Goal: Task Accomplishment & Management: Manage account settings

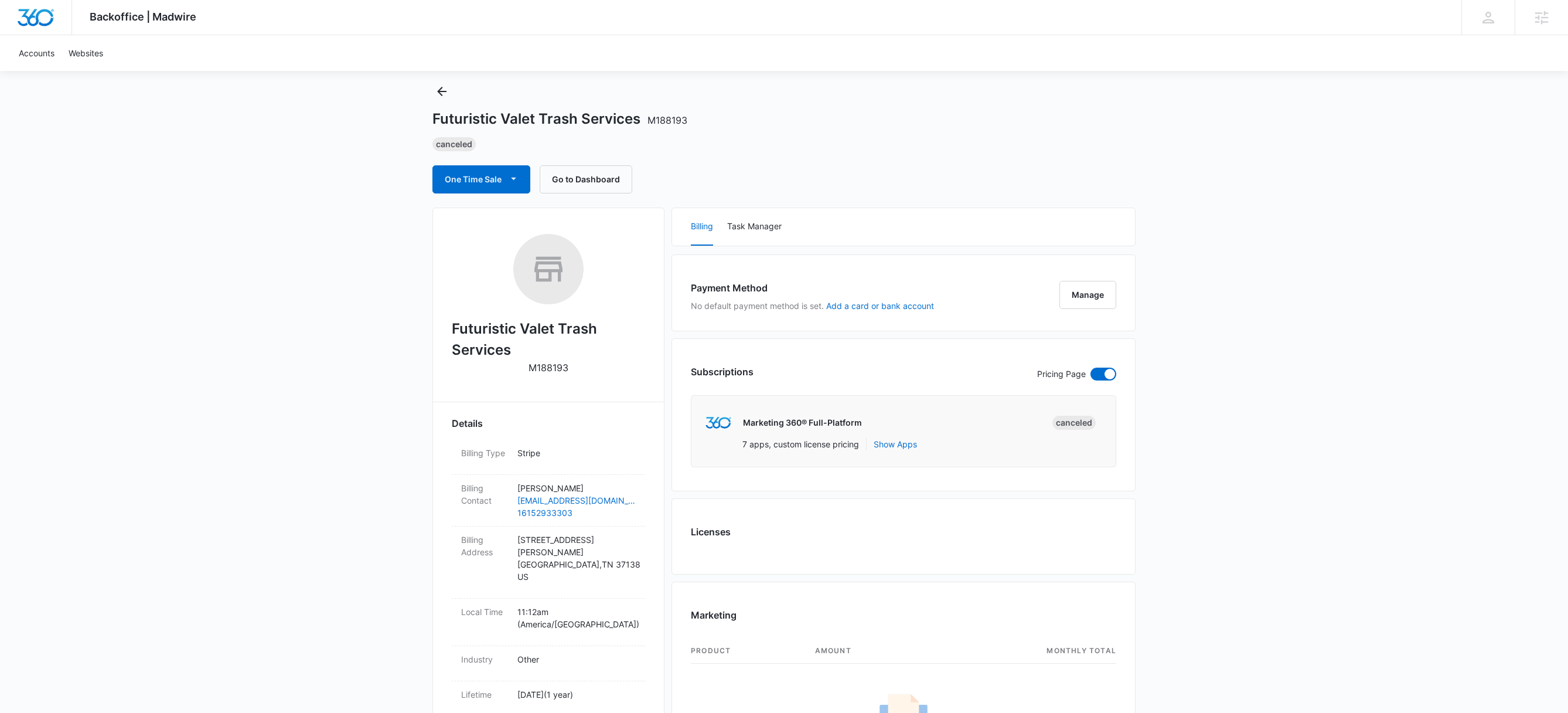
scroll to position [26, 0]
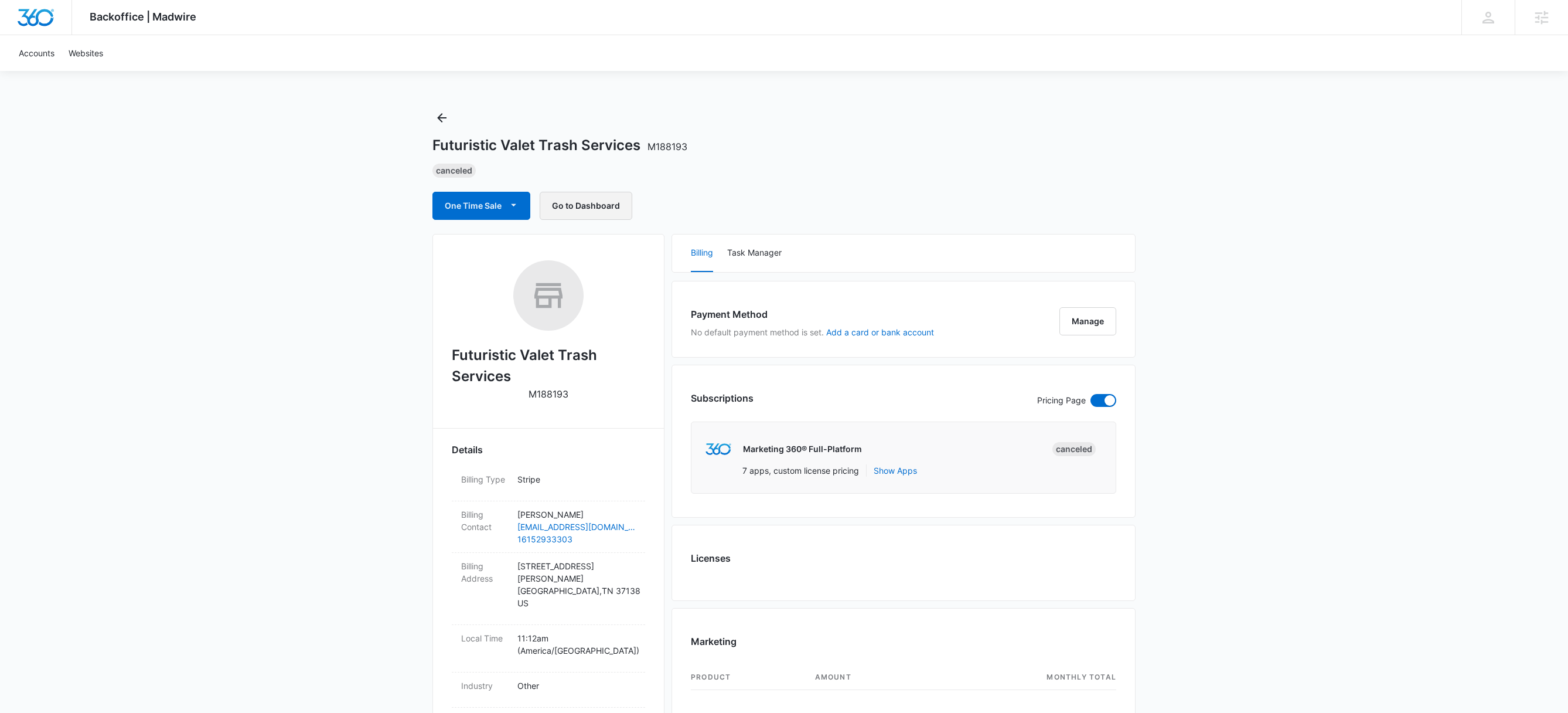
click at [584, 206] on button "Go to Dashboard" at bounding box center [586, 205] width 93 height 28
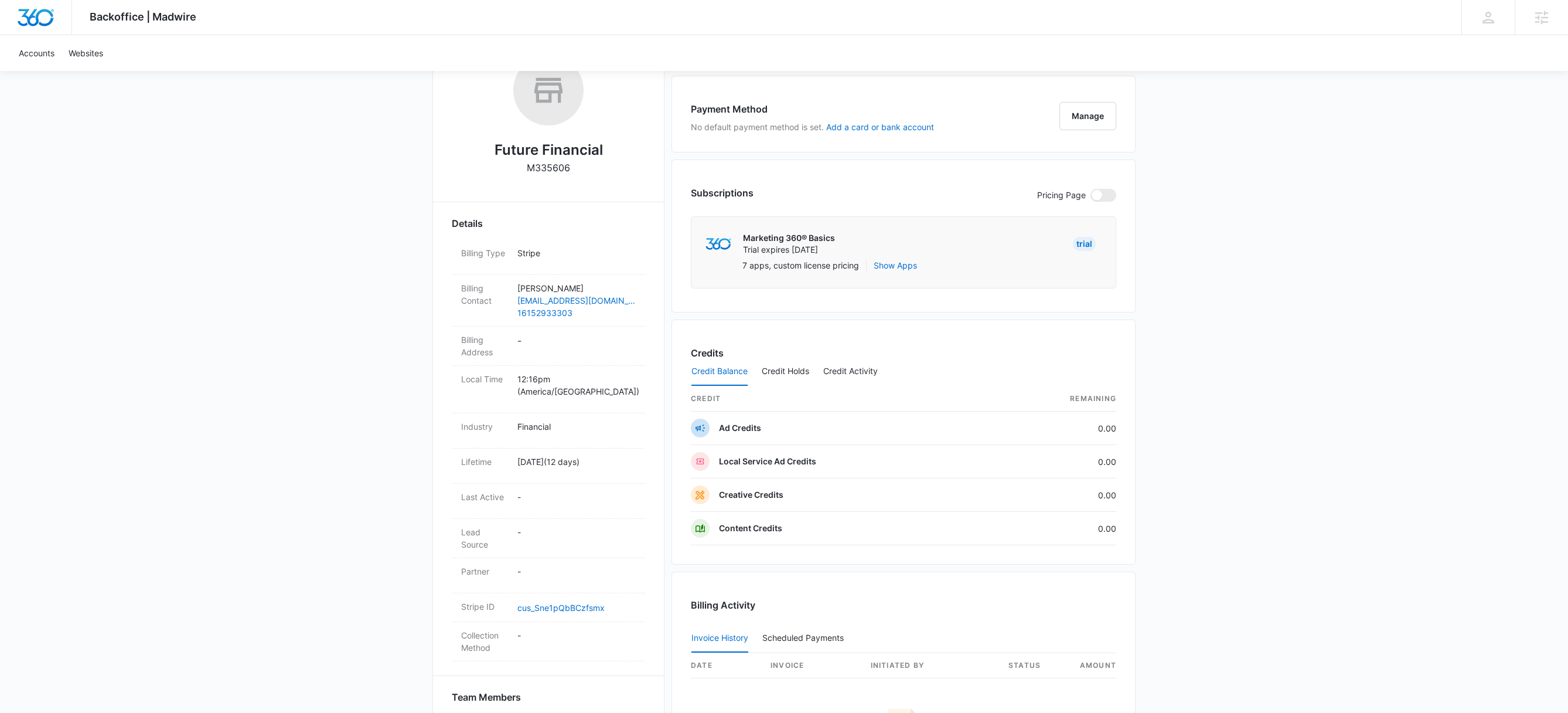
scroll to position [204, 0]
click at [1087, 120] on button "Manage" at bounding box center [1087, 118] width 57 height 28
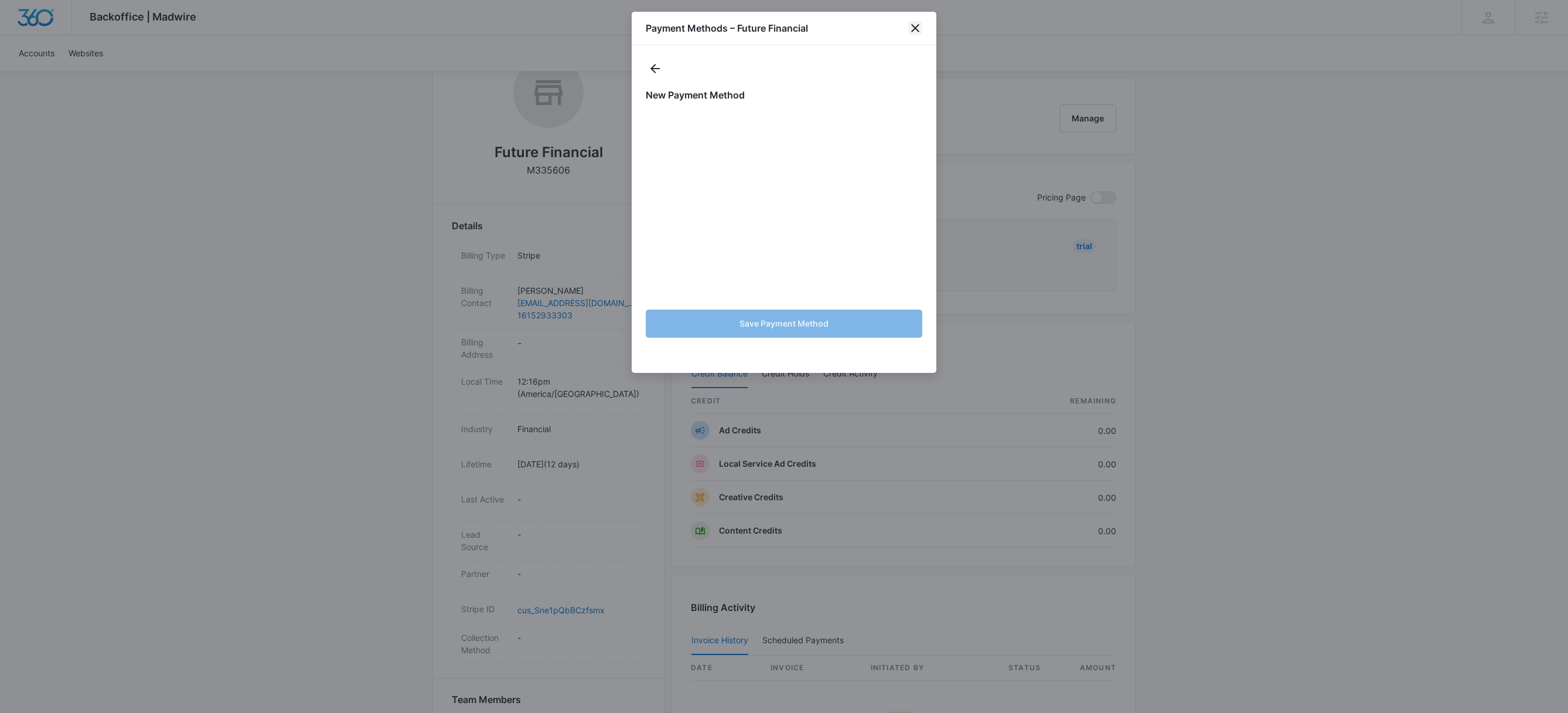
click at [915, 29] on icon "close" at bounding box center [915, 28] width 14 height 14
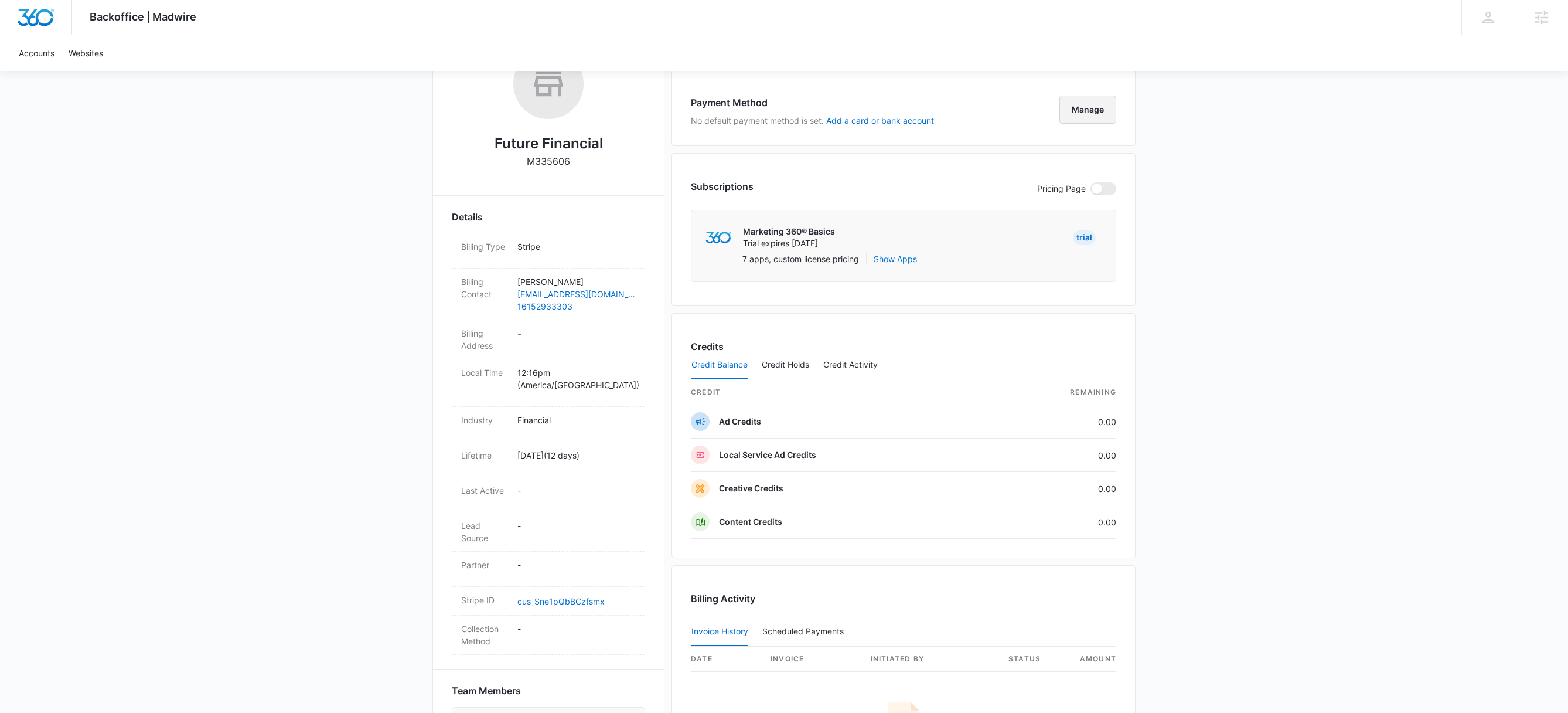
scroll to position [213, 0]
click at [896, 260] on button "Show Apps" at bounding box center [895, 258] width 44 height 12
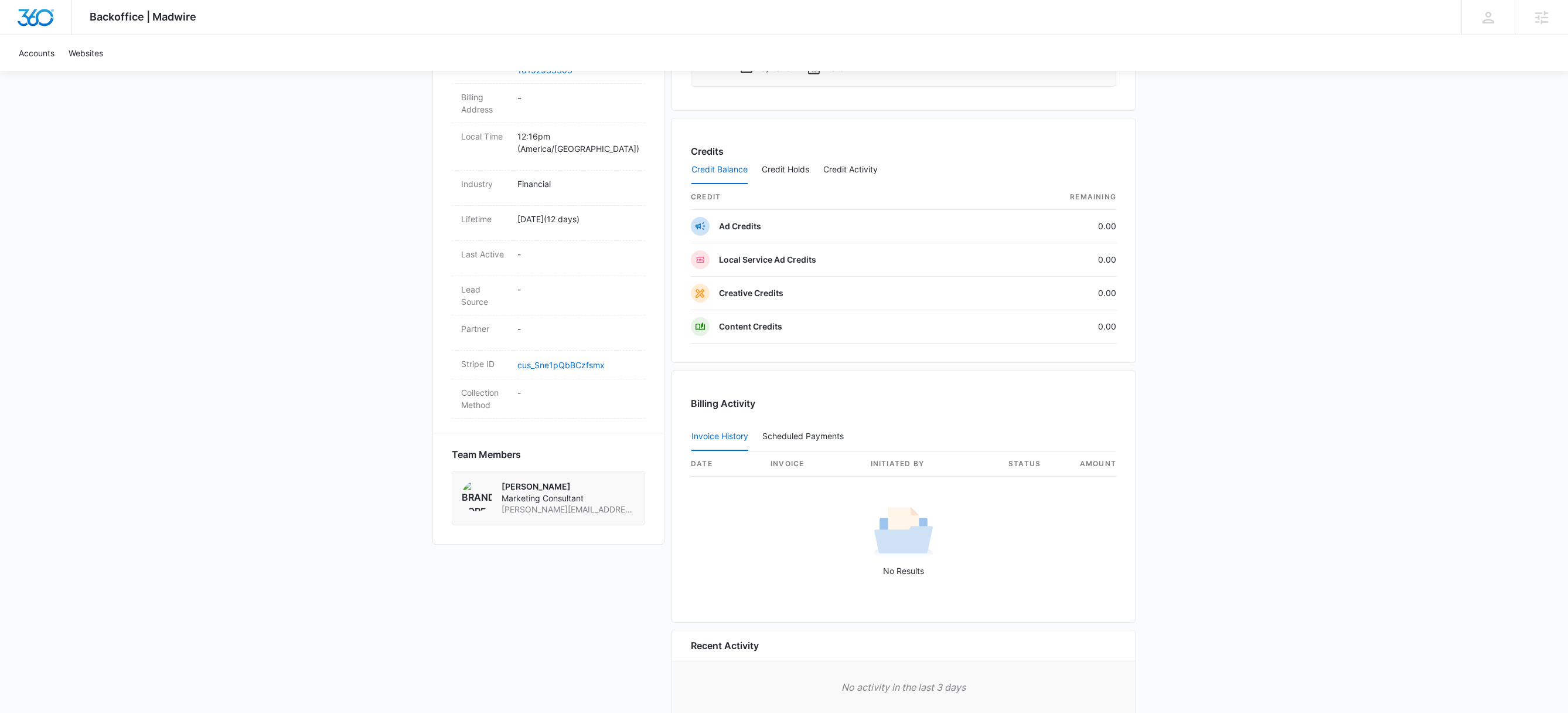
scroll to position [504, 0]
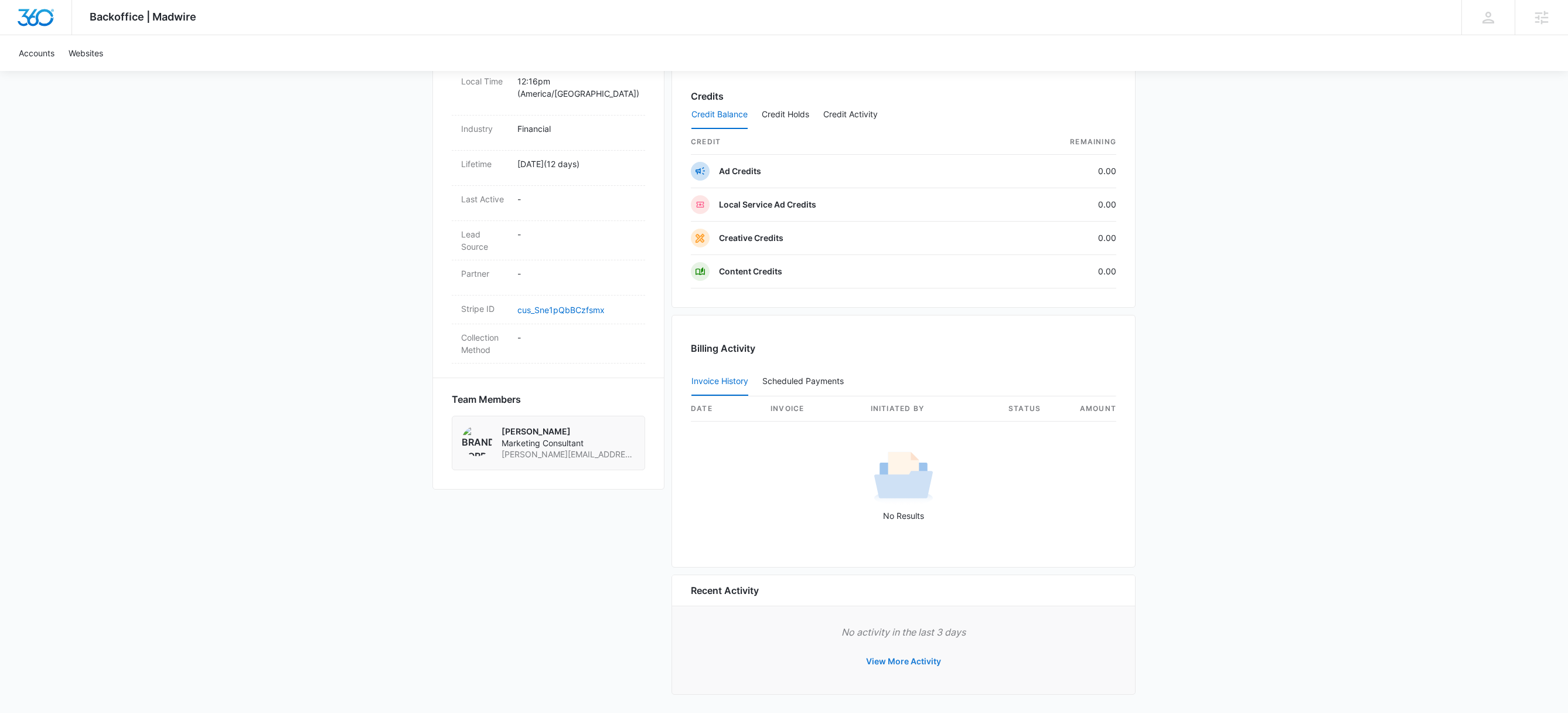
click at [902, 663] on button "View More Activity" at bounding box center [904, 661] width 98 height 28
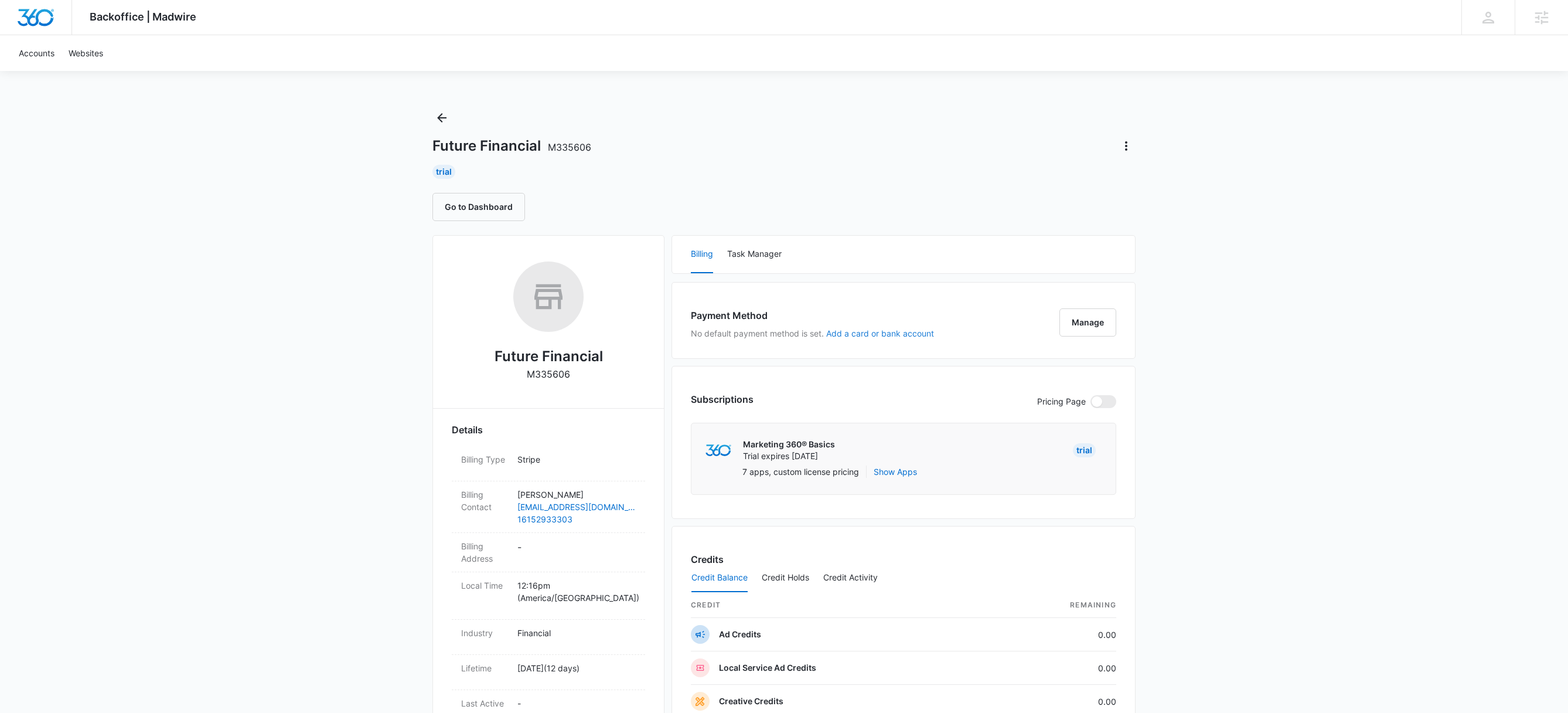
click at [879, 335] on button "Add a card or bank account" at bounding box center [880, 333] width 108 height 8
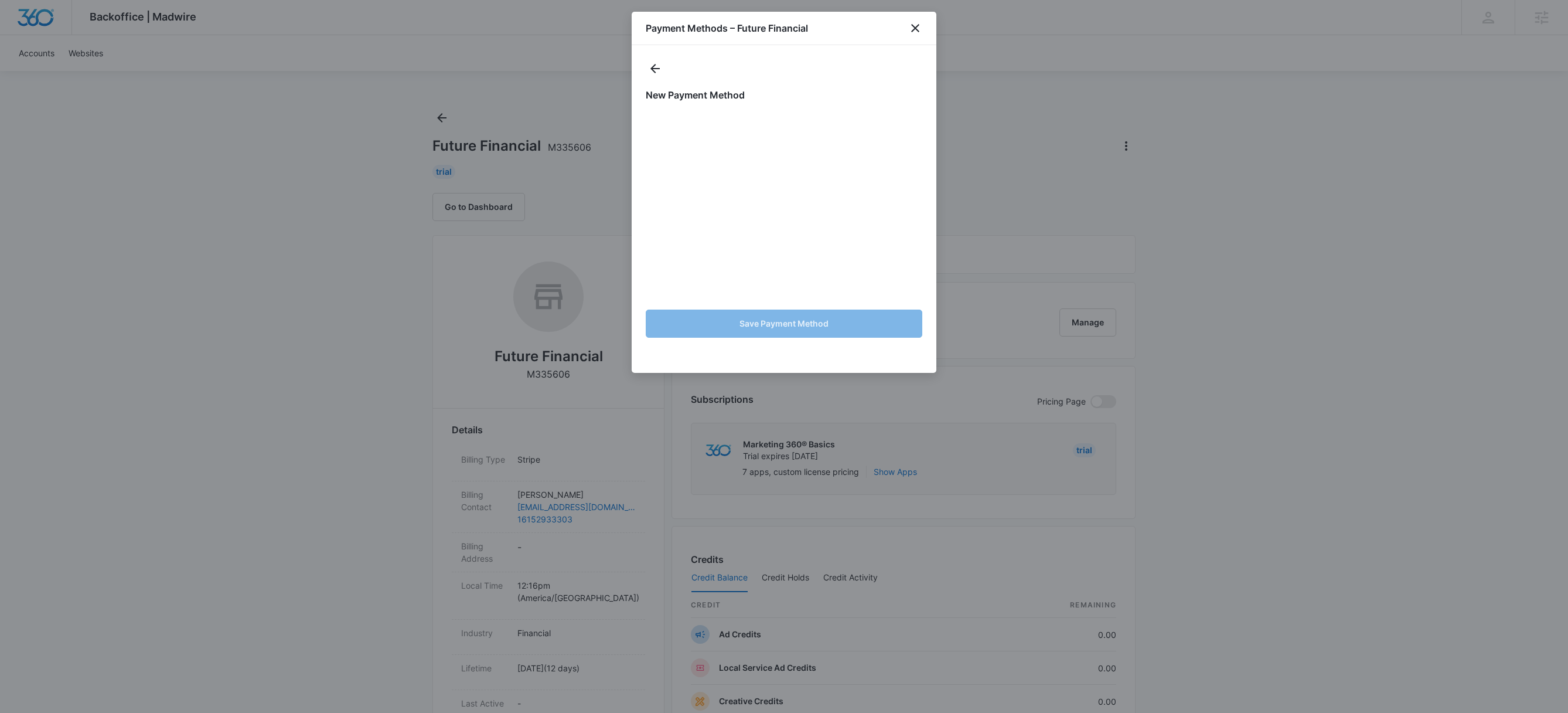
click at [1082, 234] on div at bounding box center [784, 356] width 1568 height 713
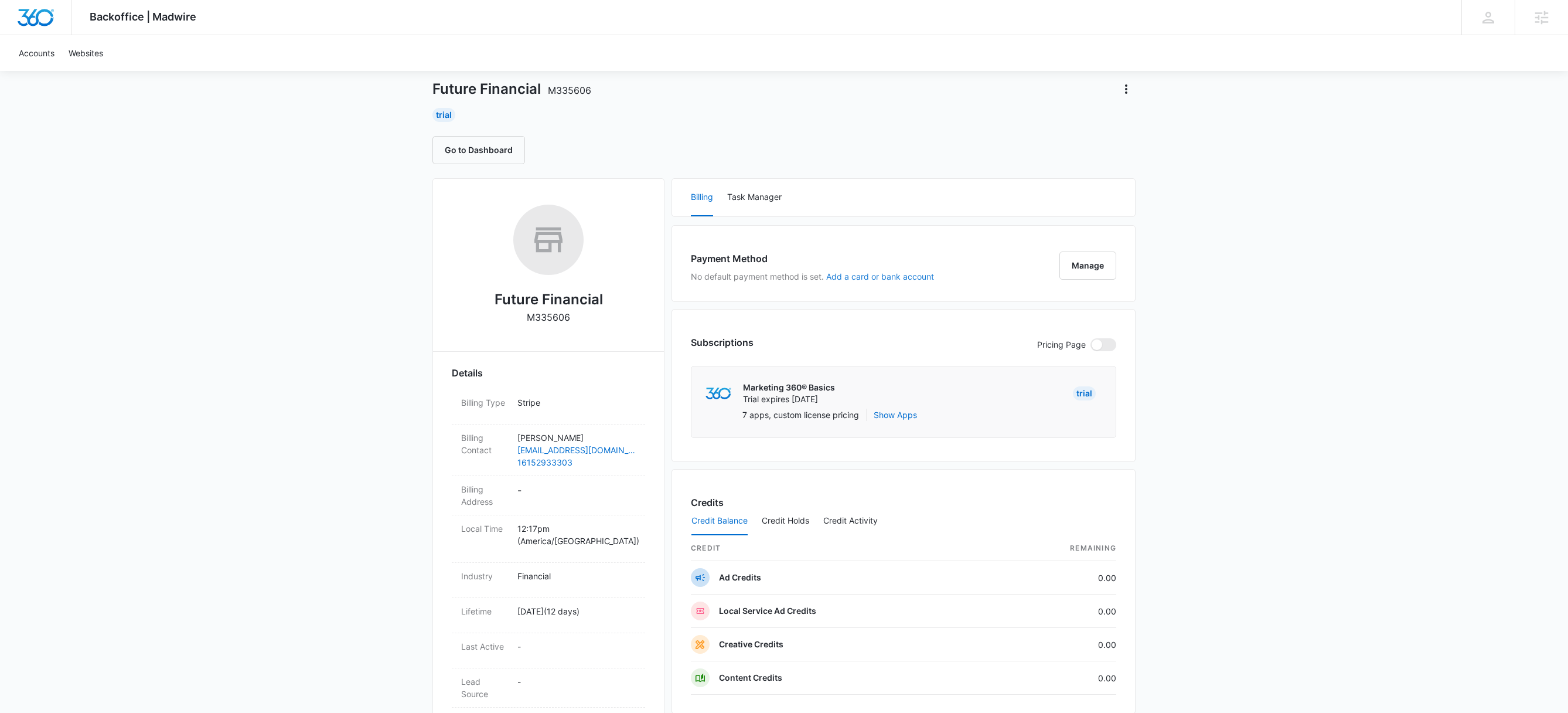
scroll to position [48, 0]
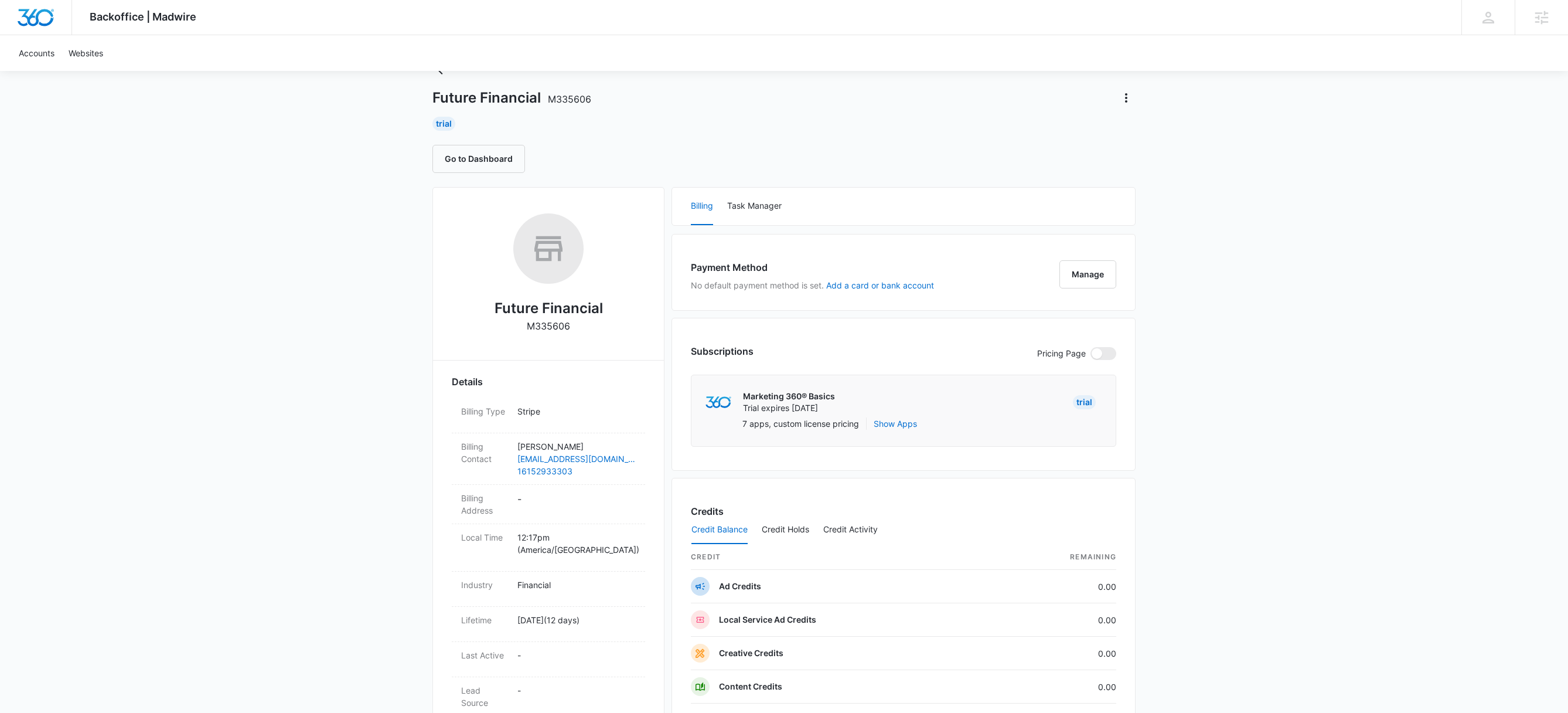
click at [1082, 403] on div "Trial" at bounding box center [1084, 402] width 23 height 14
click at [1094, 352] on span at bounding box center [1097, 353] width 10 height 10
click at [1091, 346] on input "checkbox" at bounding box center [1090, 346] width 1 height 1
checkbox input "true"
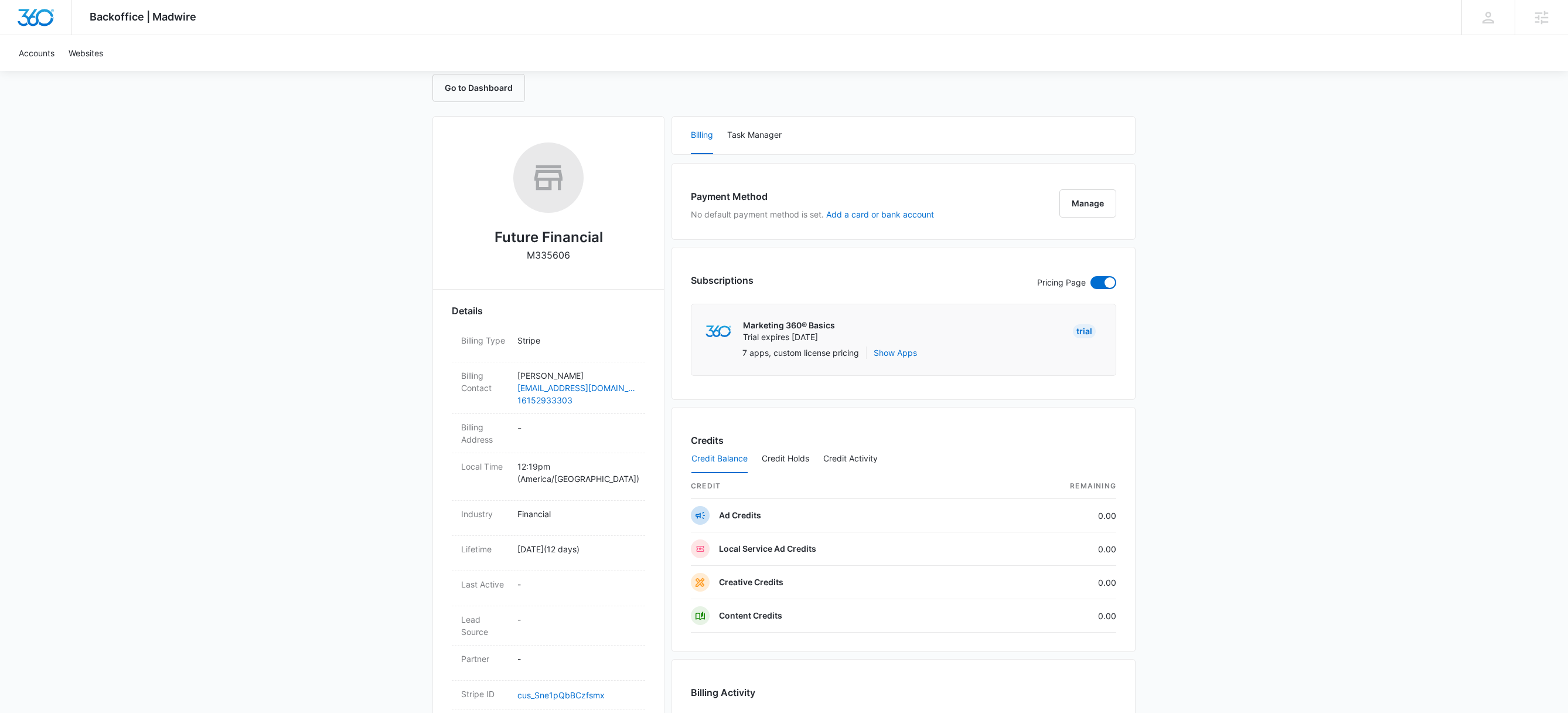
scroll to position [115, 0]
click at [899, 357] on button "Show Apps" at bounding box center [895, 356] width 44 height 12
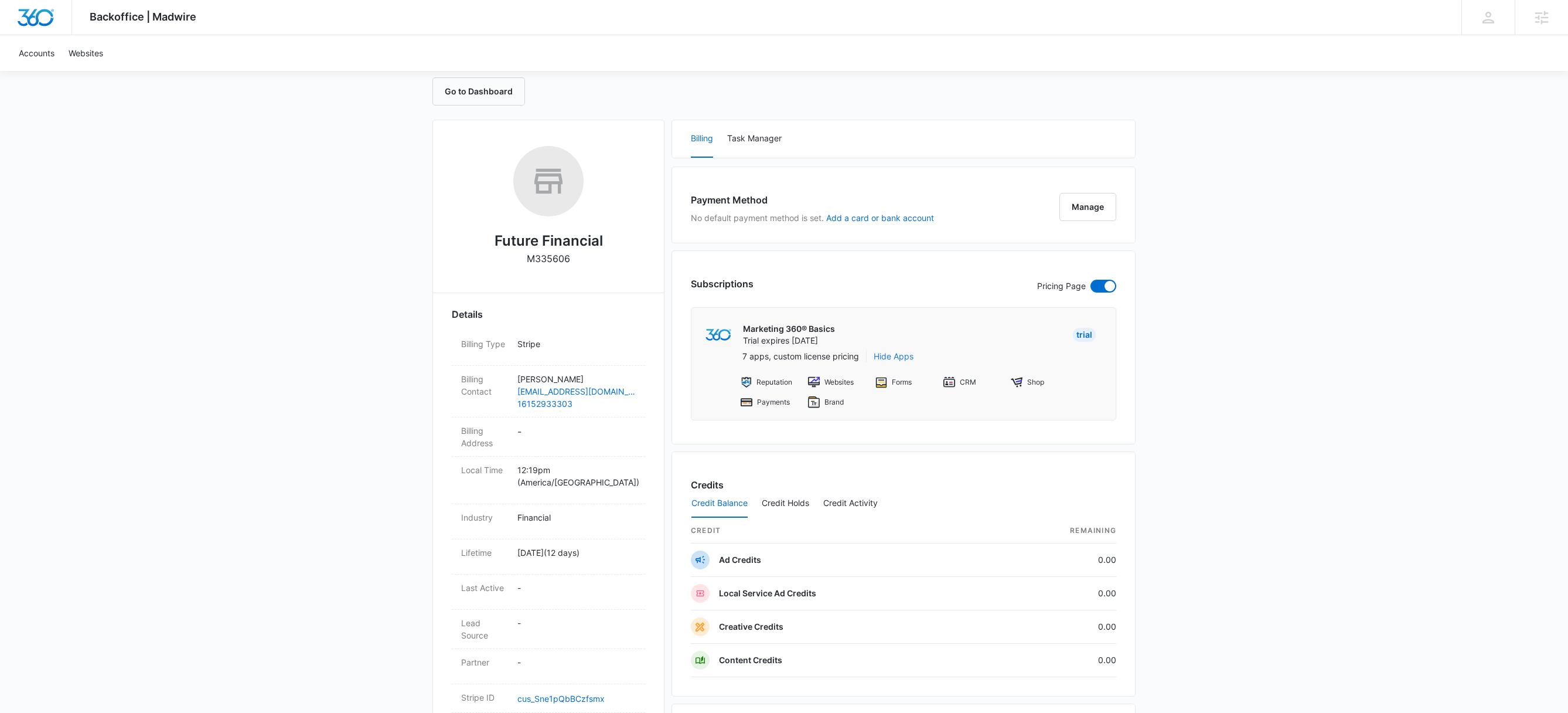
click at [901, 357] on button "Hide Apps" at bounding box center [893, 356] width 40 height 12
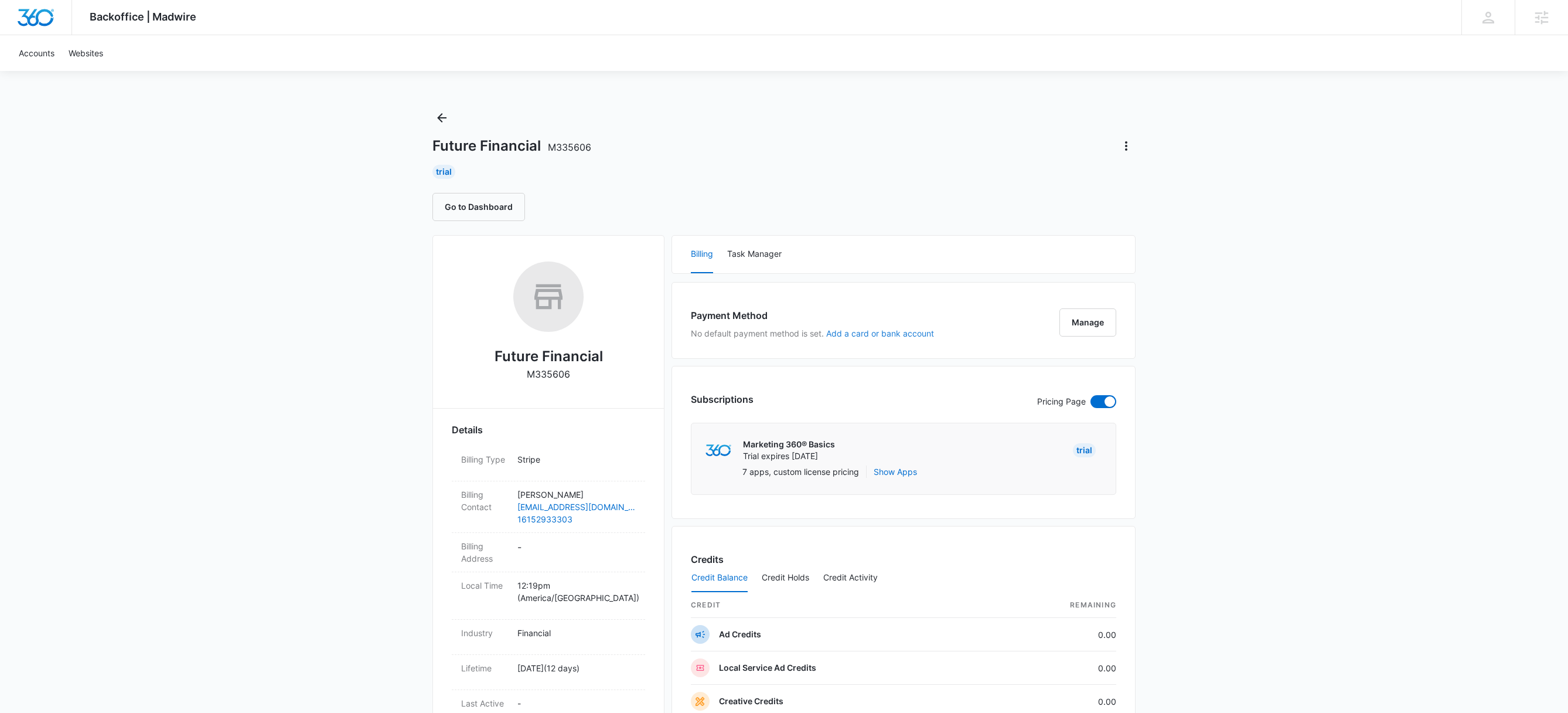
click at [891, 335] on button "Add a card or bank account" at bounding box center [880, 333] width 108 height 8
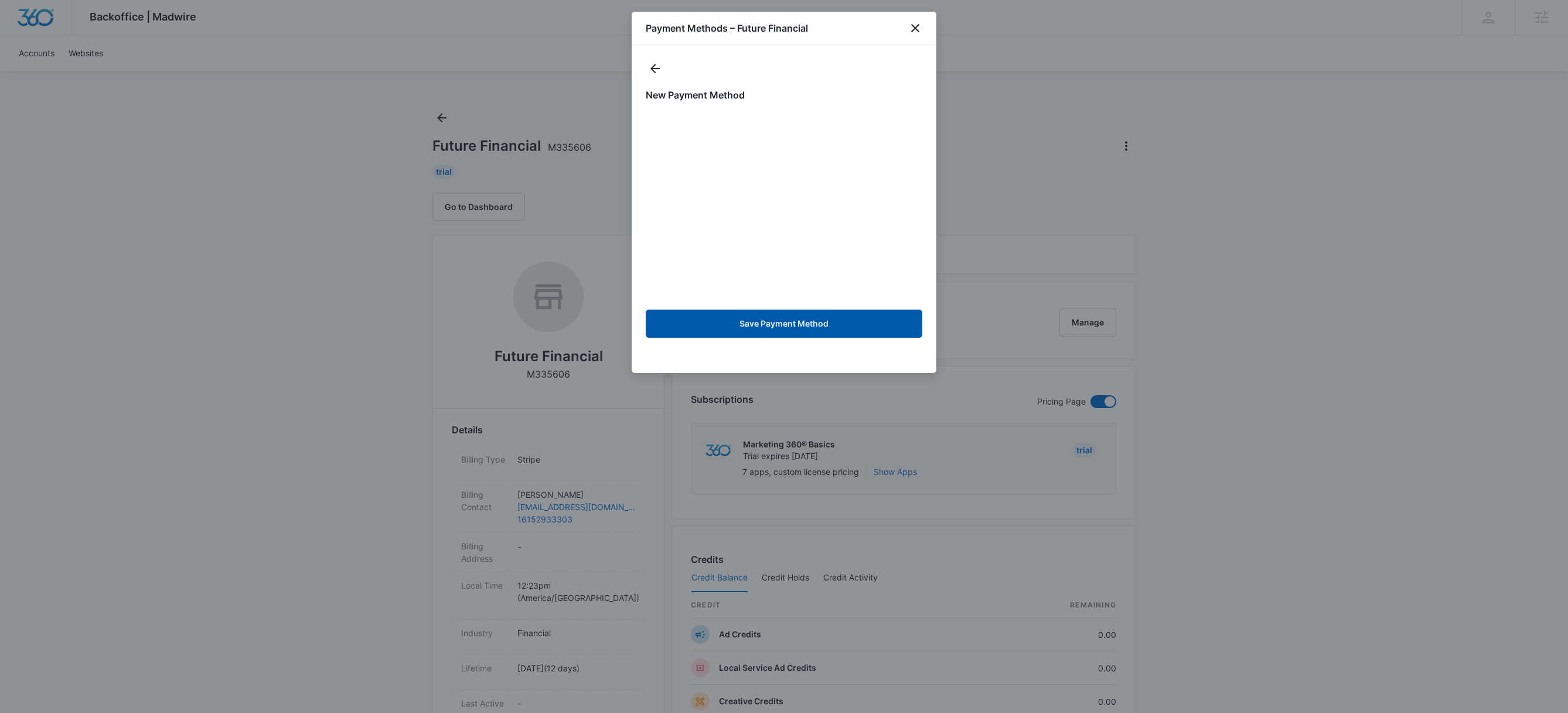
click at [801, 327] on button "Save Payment Method" at bounding box center [784, 324] width 276 height 28
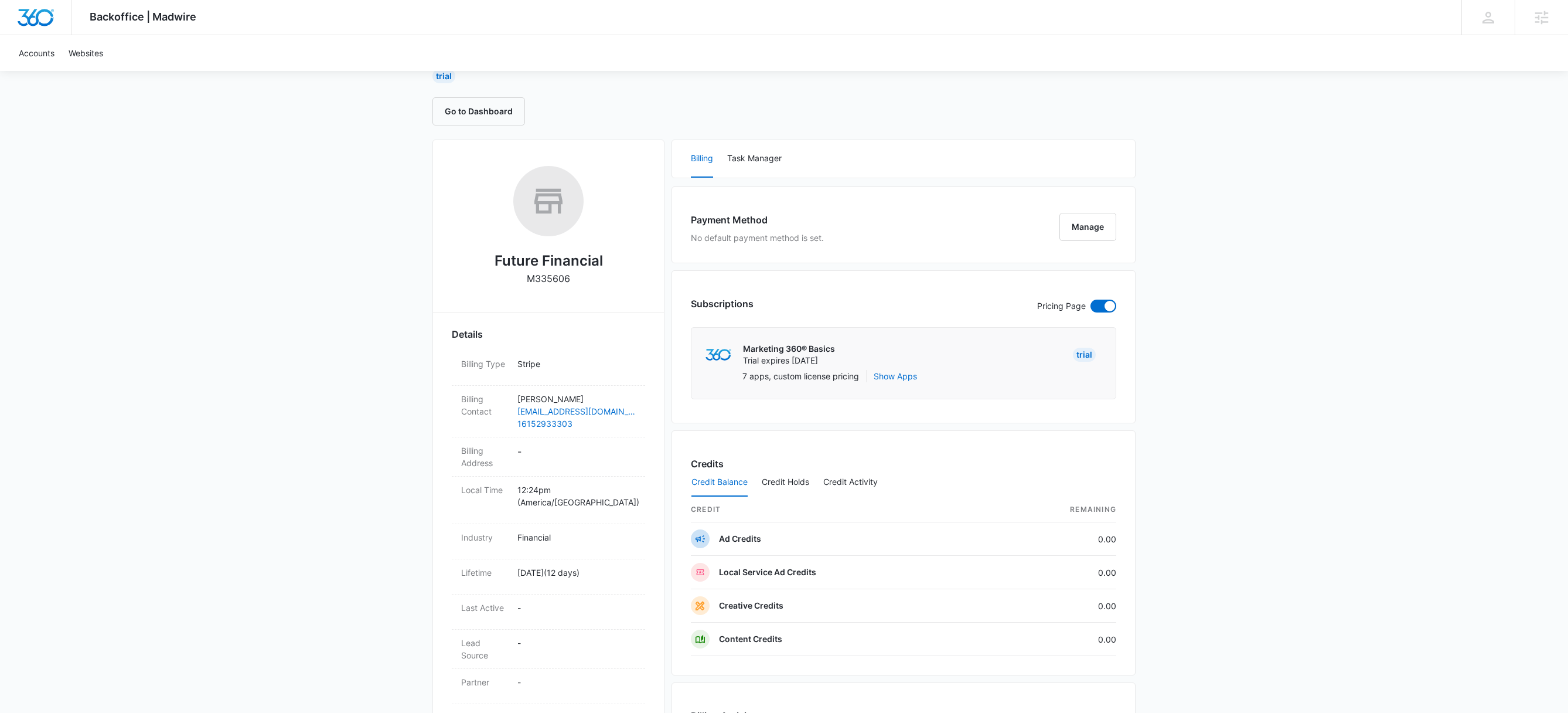
scroll to position [72, 0]
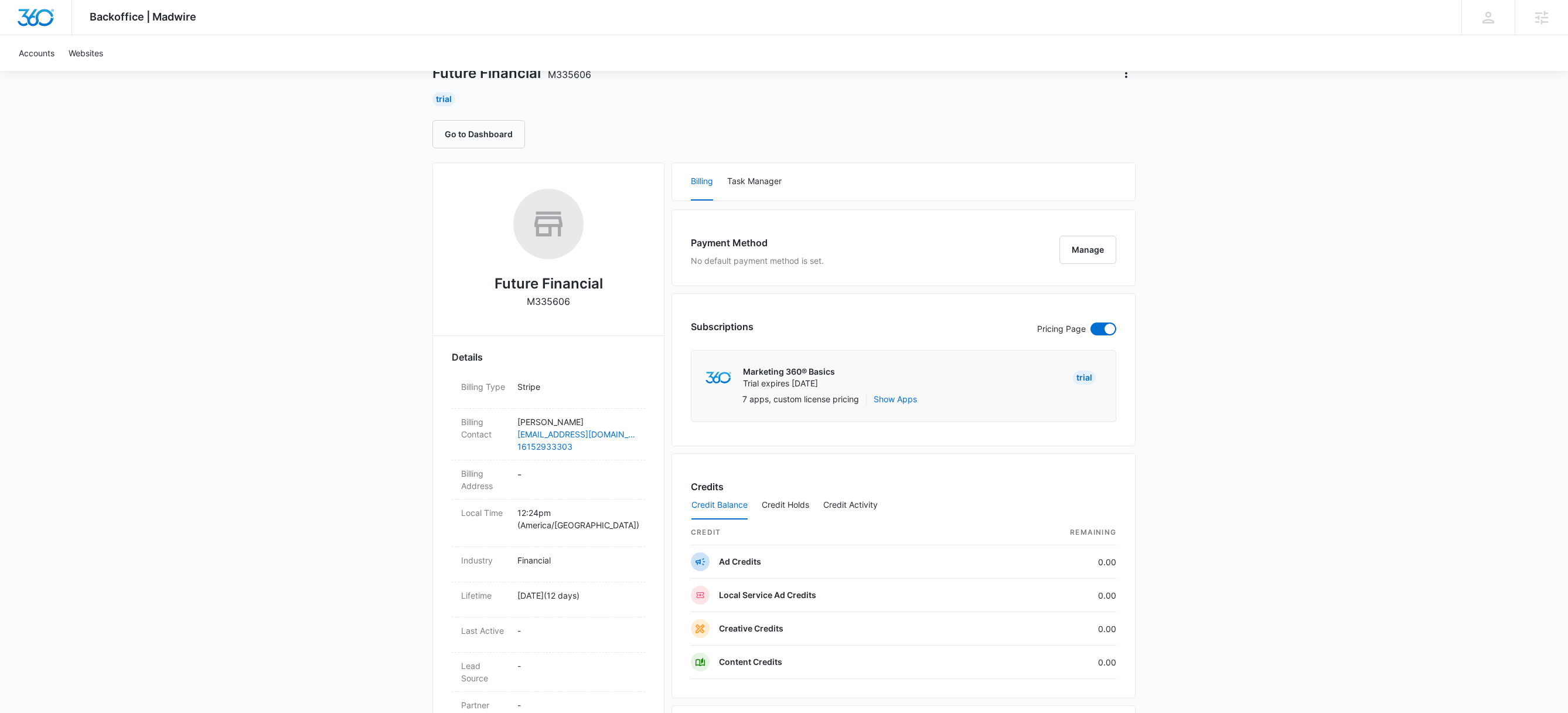
click at [1082, 379] on div "Trial" at bounding box center [1084, 378] width 23 height 14
click at [852, 376] on div "Marketing 360® Basics Trial expires [DATE] Trial" at bounding box center [904, 378] width 401 height 31
click at [1084, 250] on button "Manage" at bounding box center [1087, 249] width 57 height 28
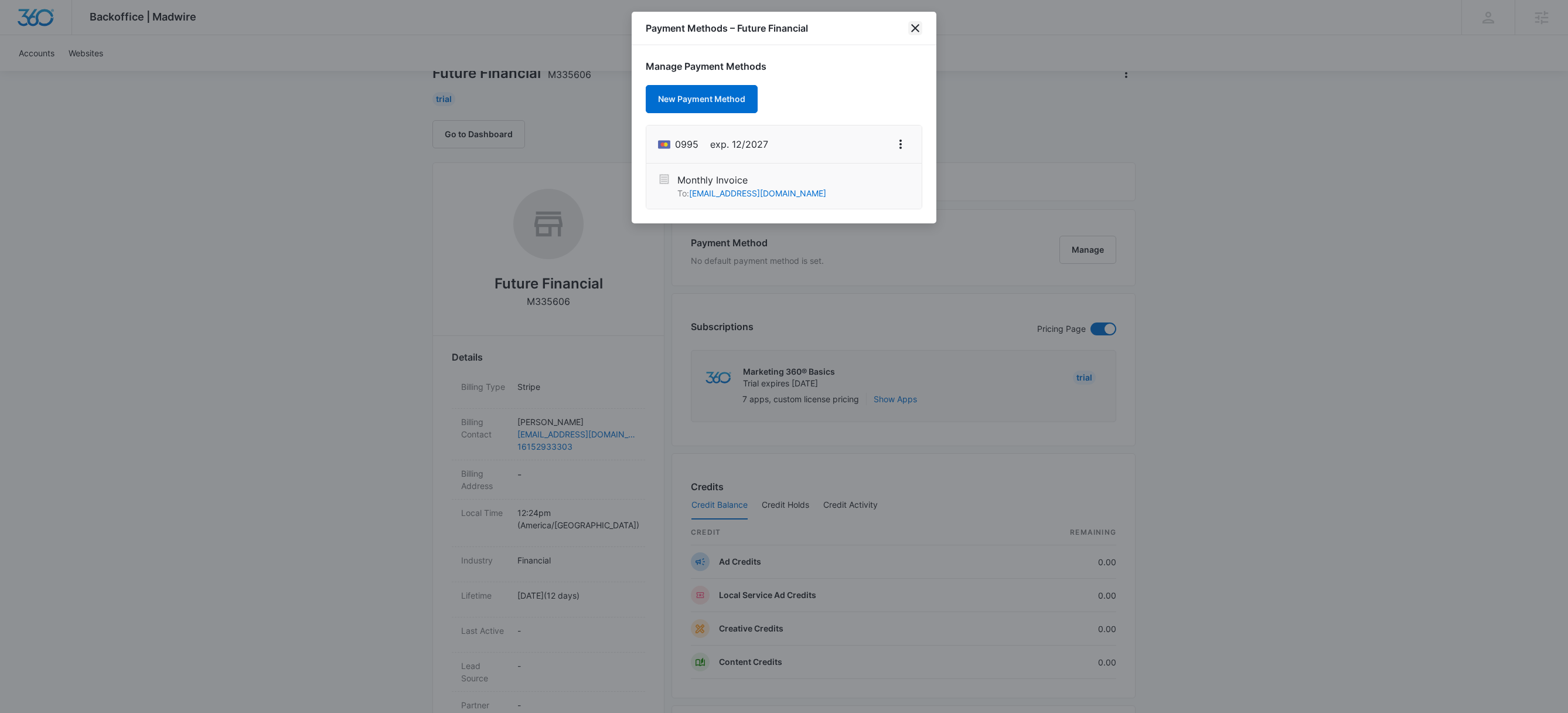
click at [919, 26] on icon "close" at bounding box center [915, 28] width 14 height 14
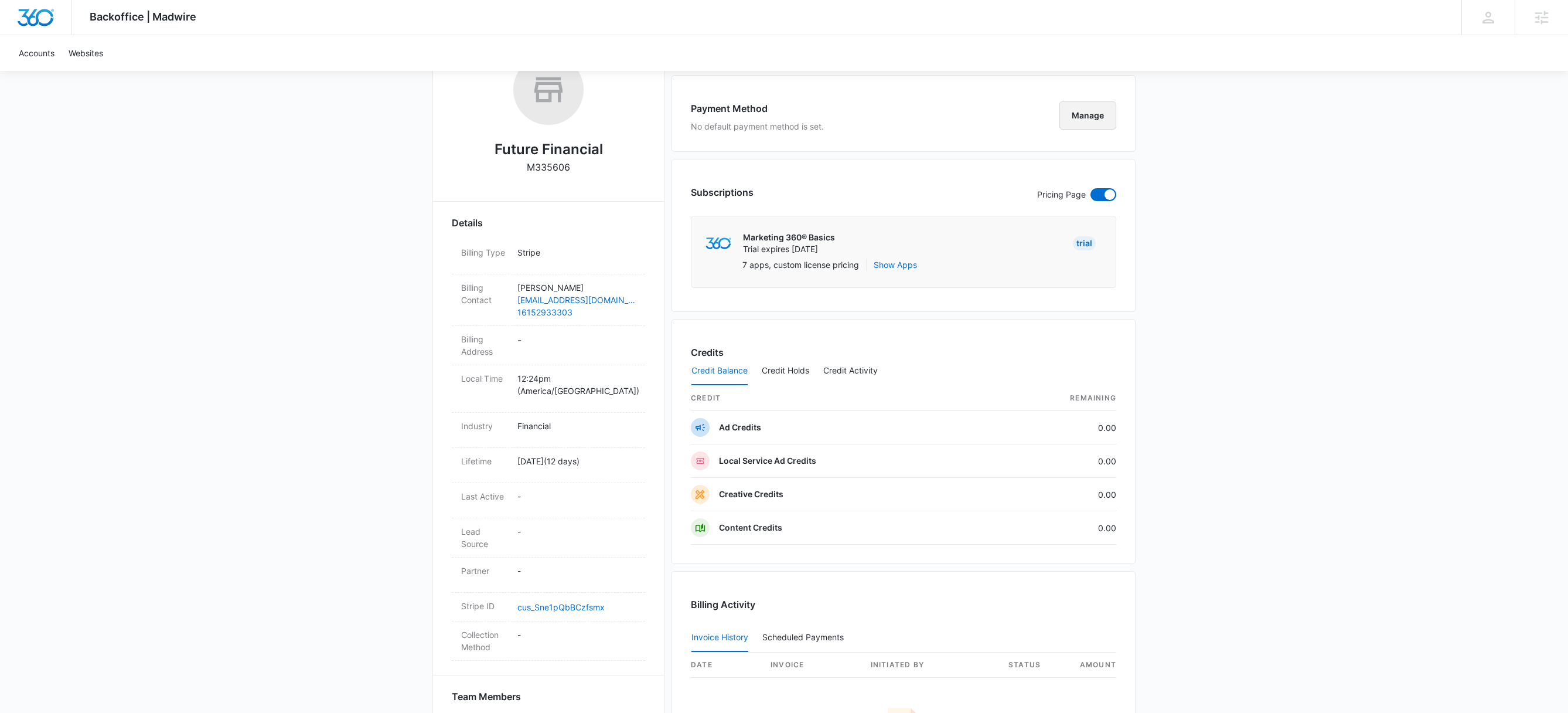
scroll to position [0, 0]
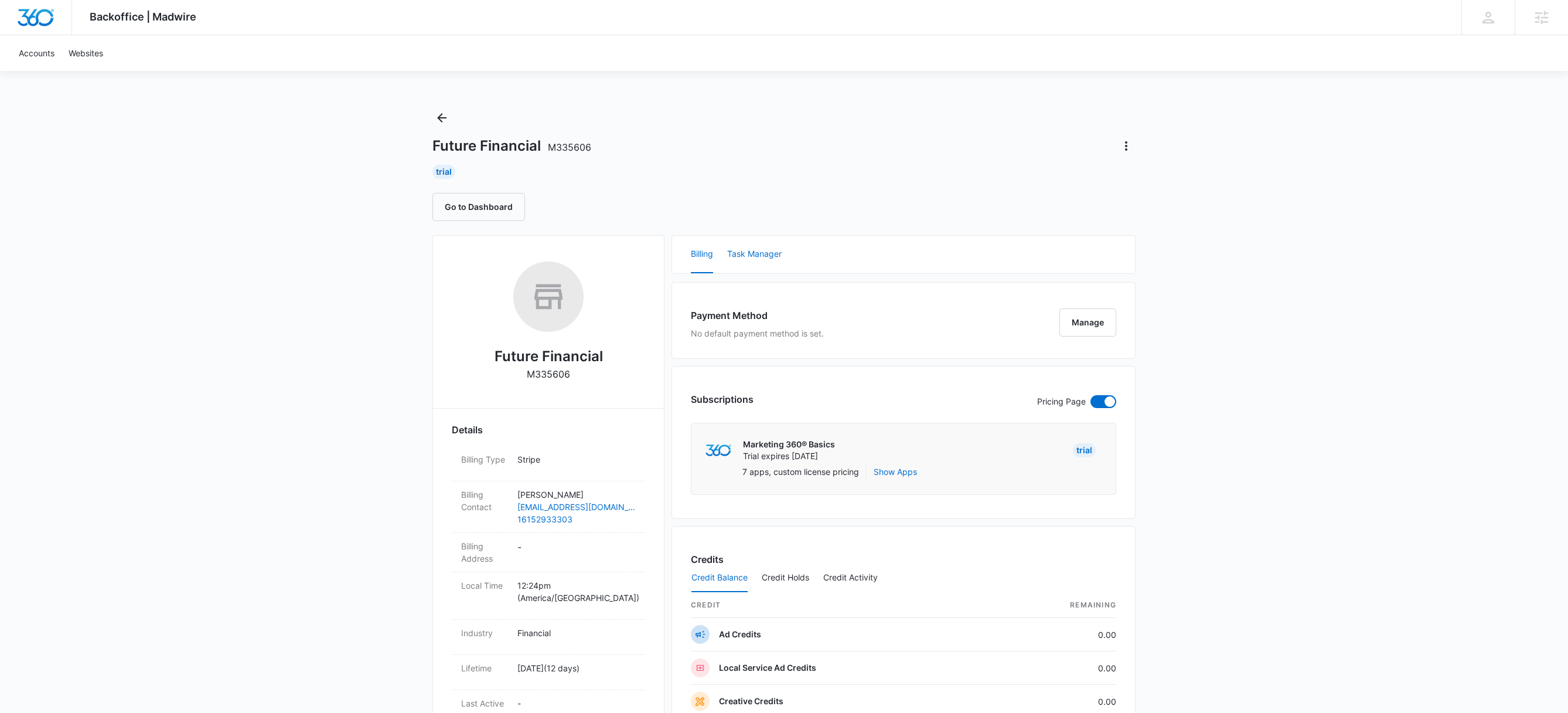
click at [756, 254] on button "Task Manager" at bounding box center [755, 254] width 55 height 38
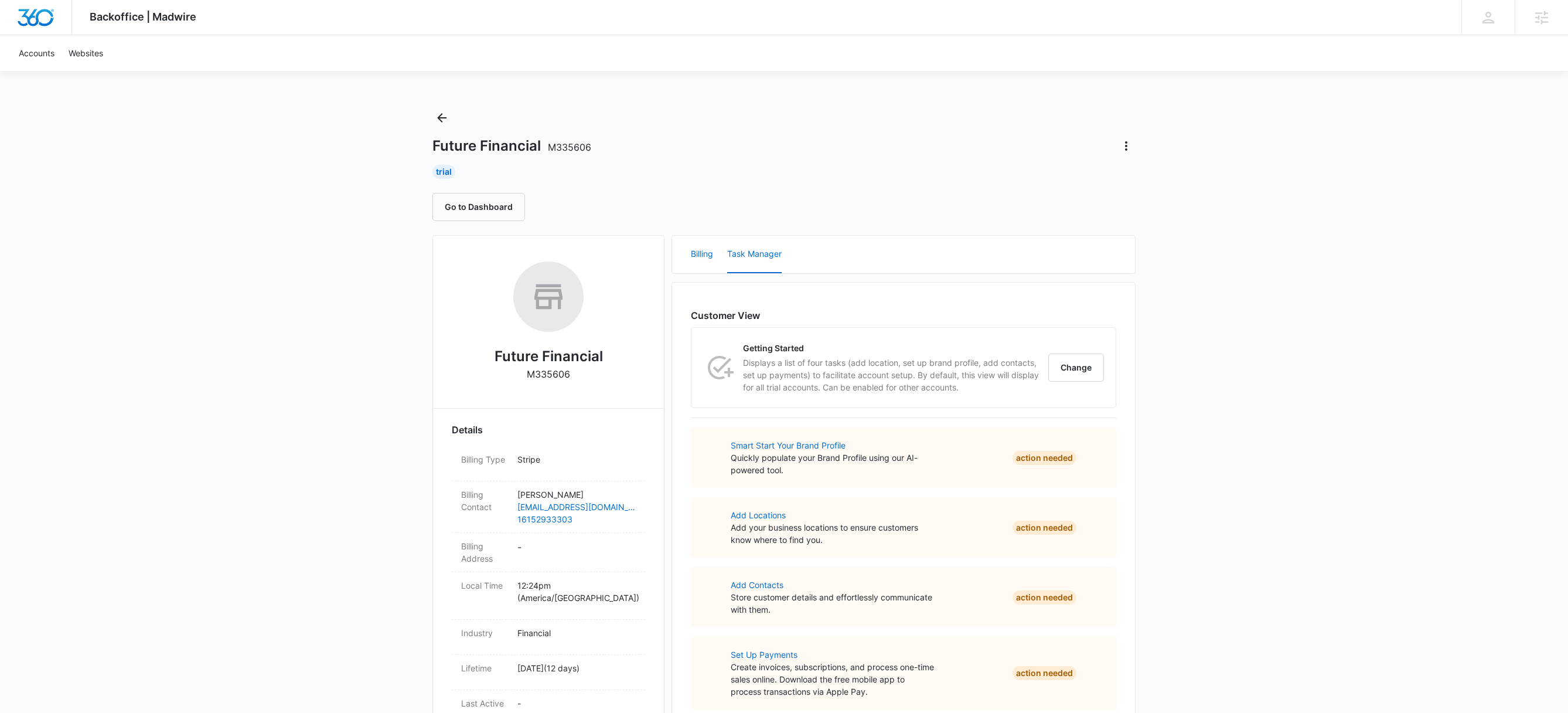
click at [699, 253] on button "Billing" at bounding box center [702, 254] width 22 height 38
